Goal: Task Accomplishment & Management: Use online tool/utility

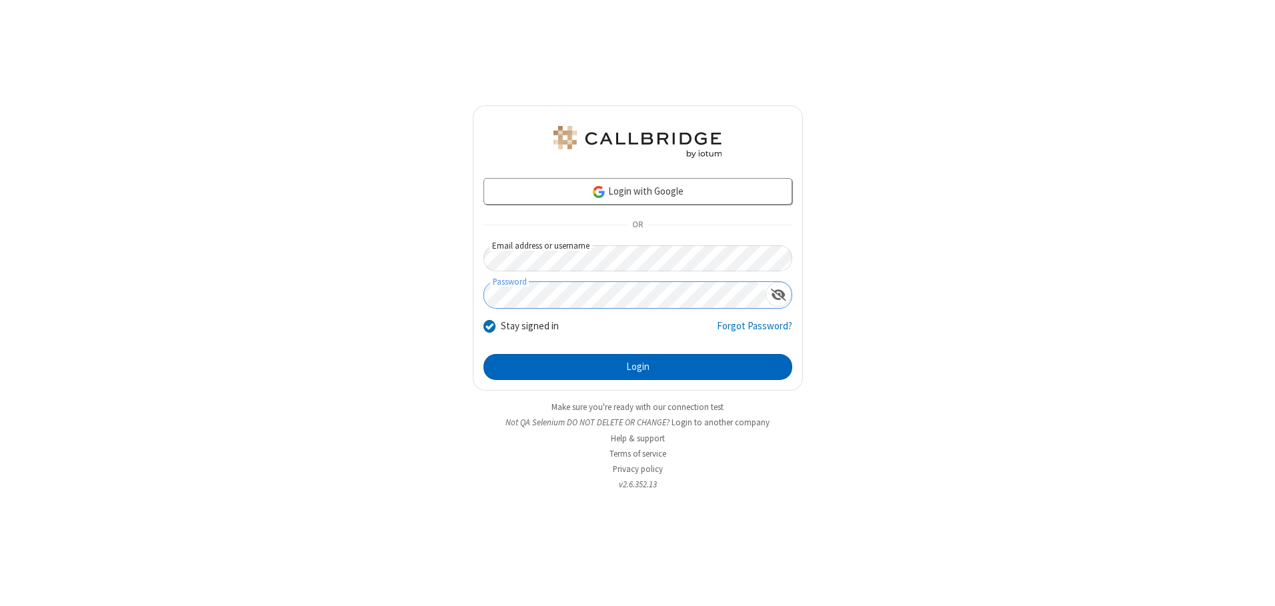
click at [637, 367] on button "Login" at bounding box center [637, 367] width 309 height 27
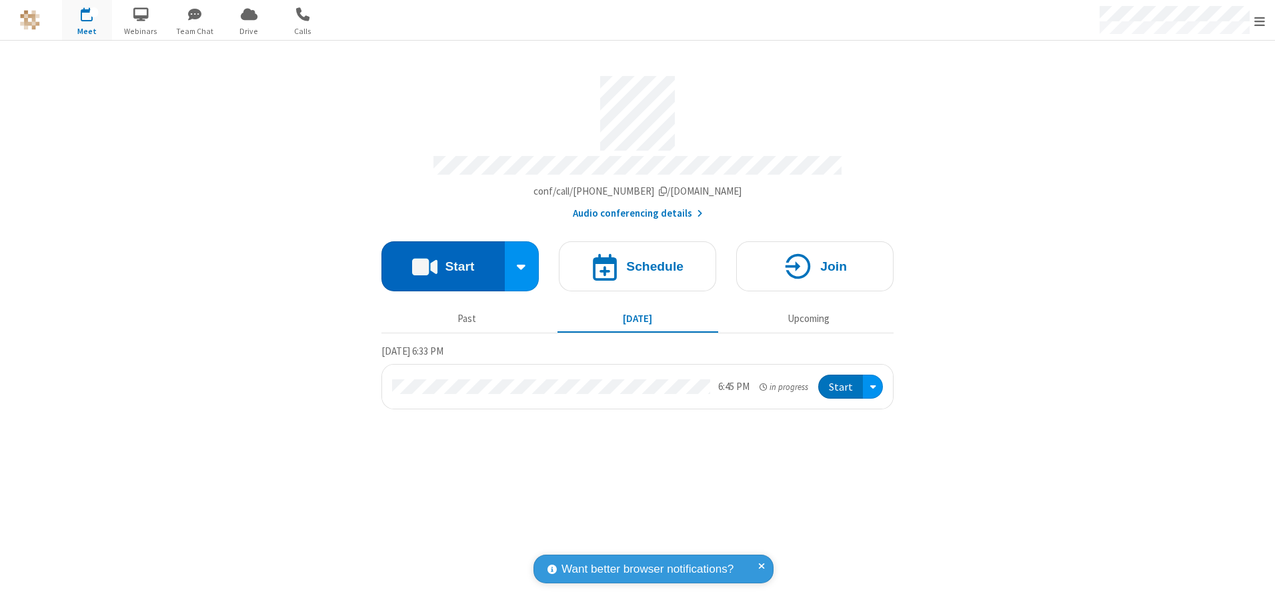
click at [443, 261] on button "Start" at bounding box center [442, 266] width 123 height 50
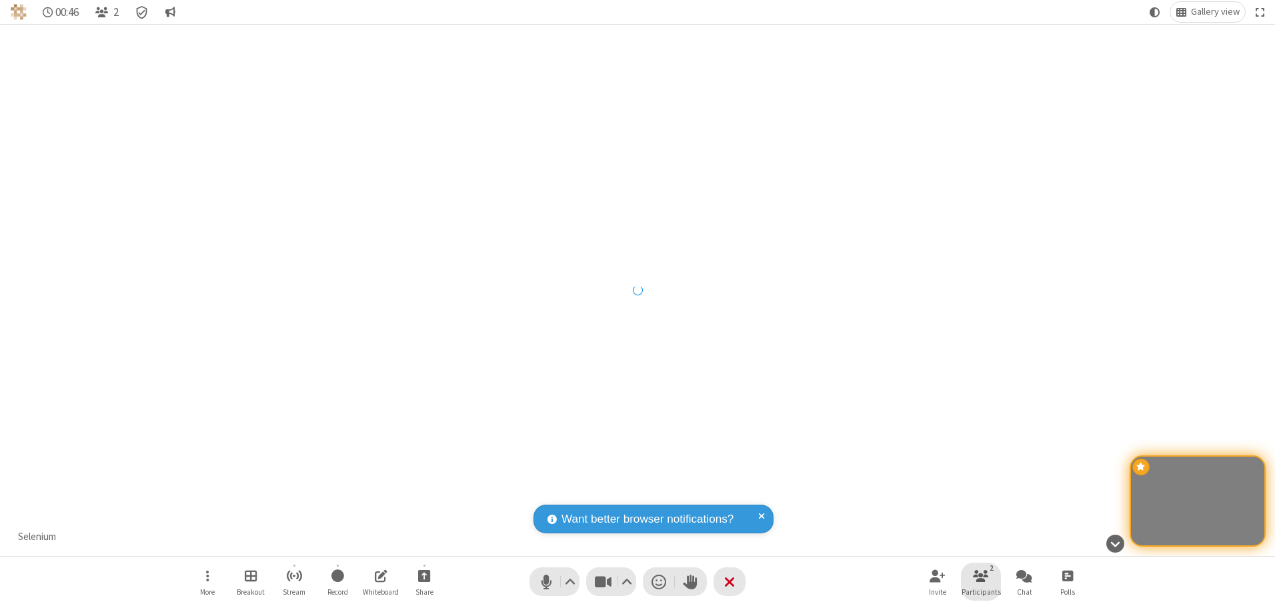
click at [981, 591] on span "Participants" at bounding box center [980, 592] width 39 height 8
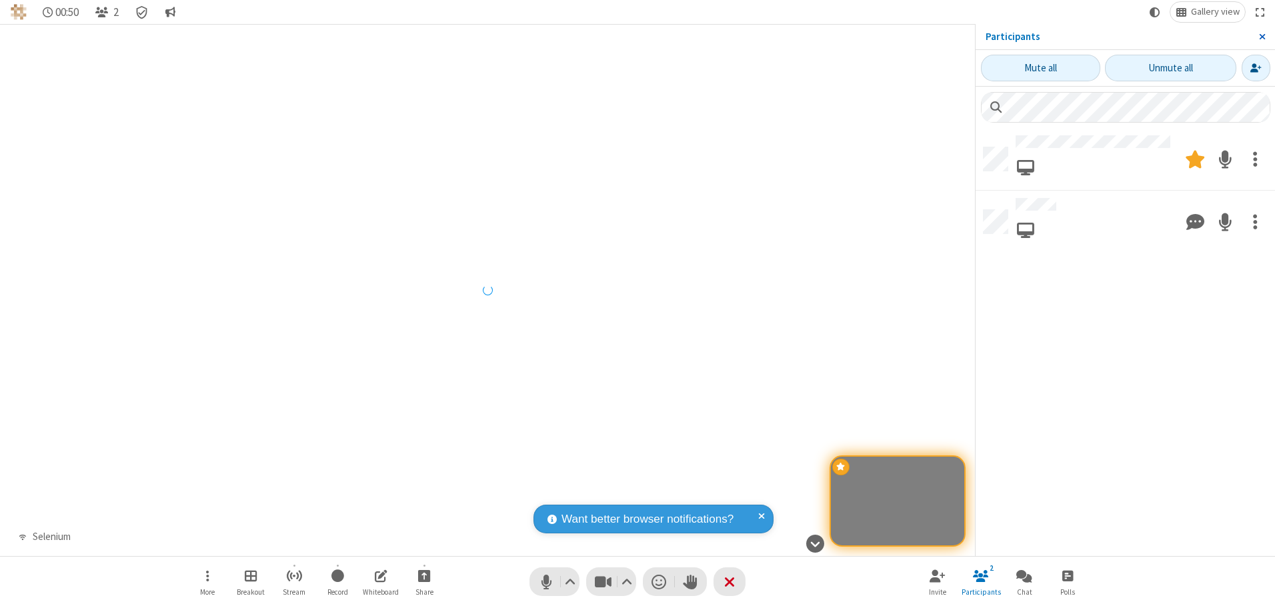
click at [1261, 37] on span "Close sidebar" at bounding box center [1262, 36] width 7 height 11
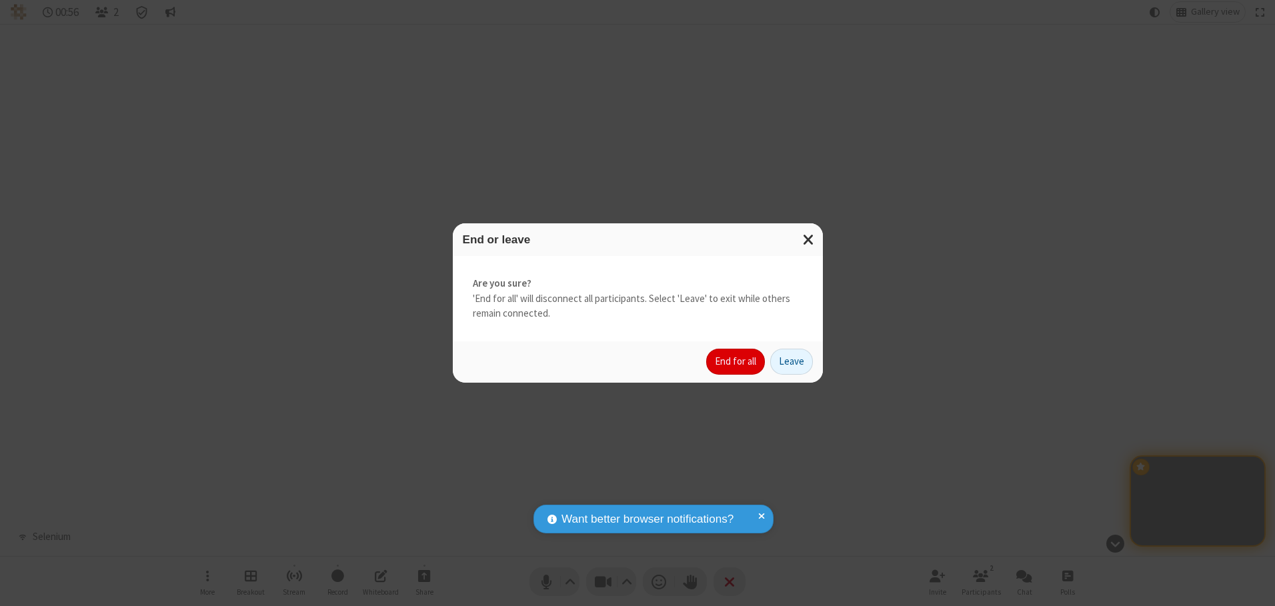
click at [736, 361] on button "End for all" at bounding box center [735, 362] width 59 height 27
